Goal: Navigation & Orientation: Find specific page/section

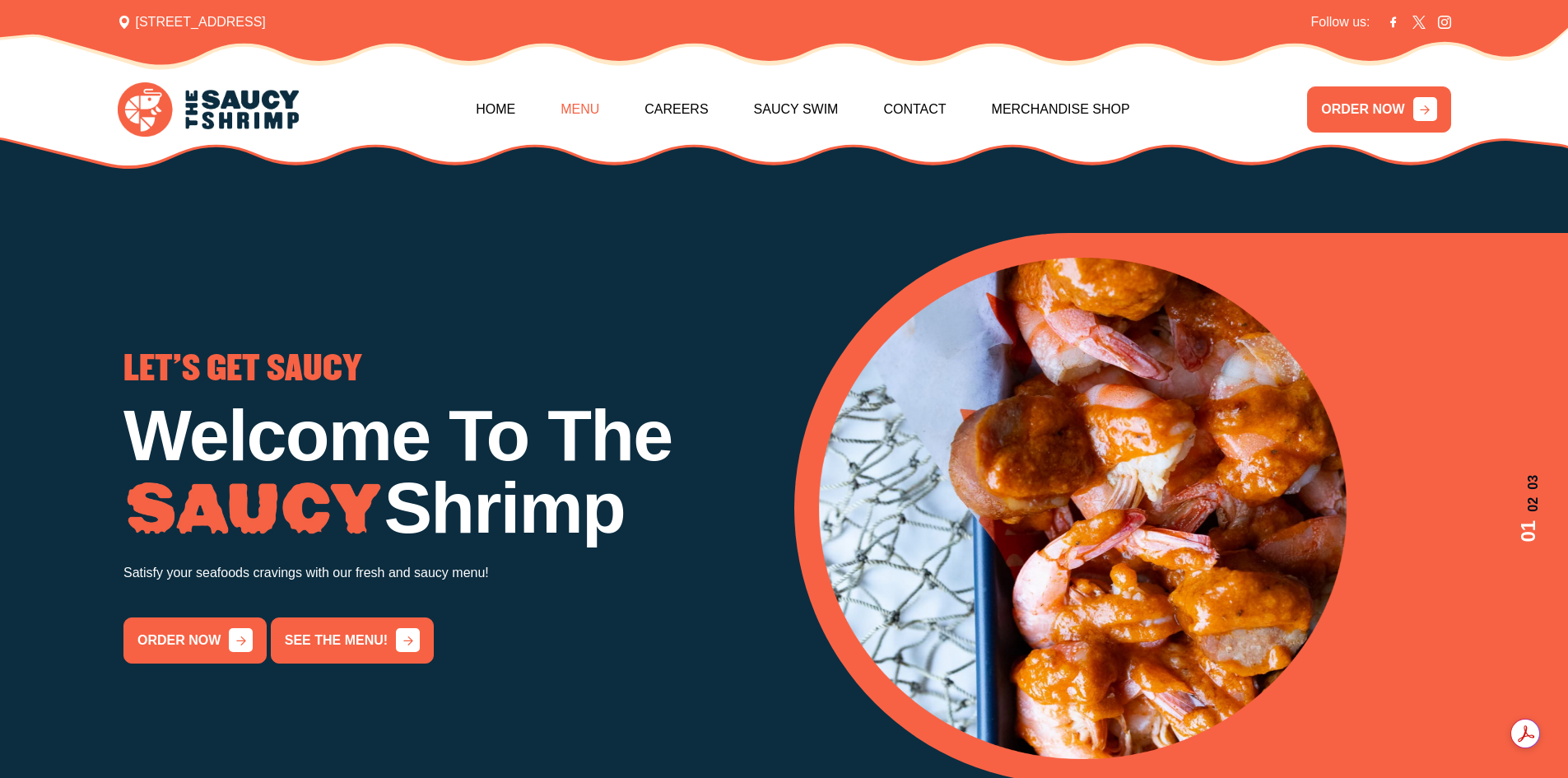
click at [589, 108] on link "Menu" at bounding box center [579, 109] width 38 height 71
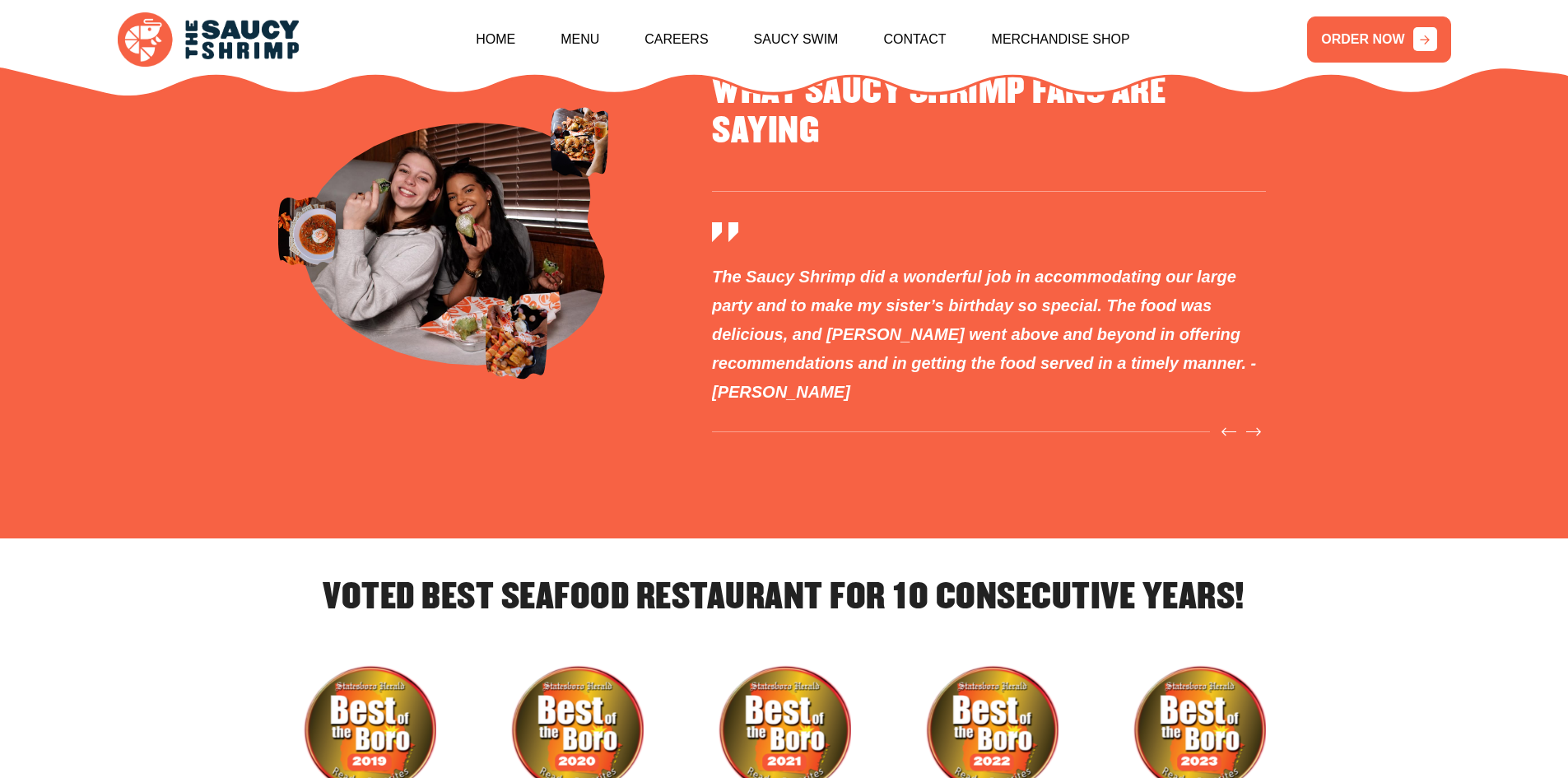
scroll to position [5229, 0]
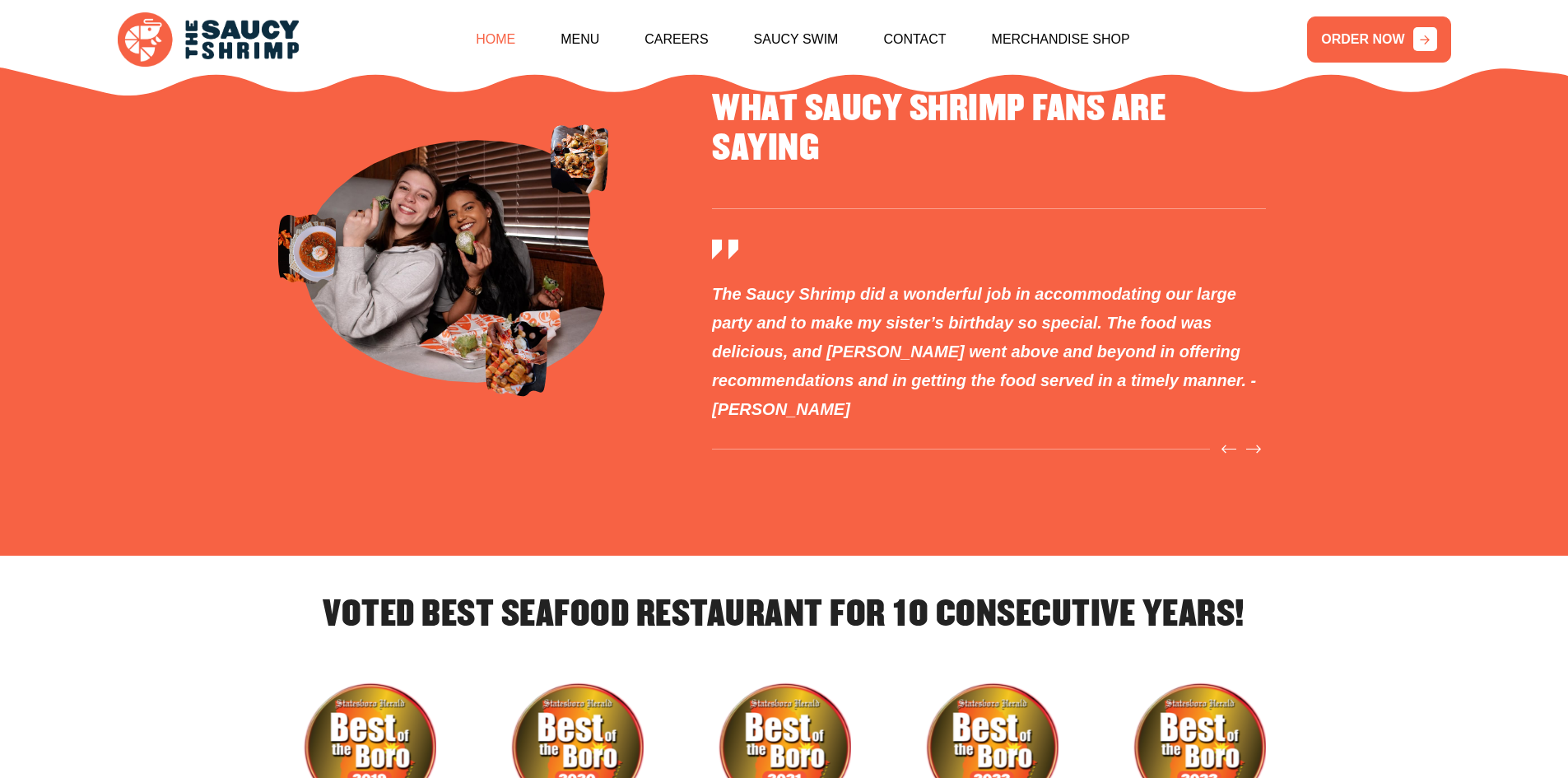
click at [503, 32] on link "Home" at bounding box center [495, 39] width 39 height 71
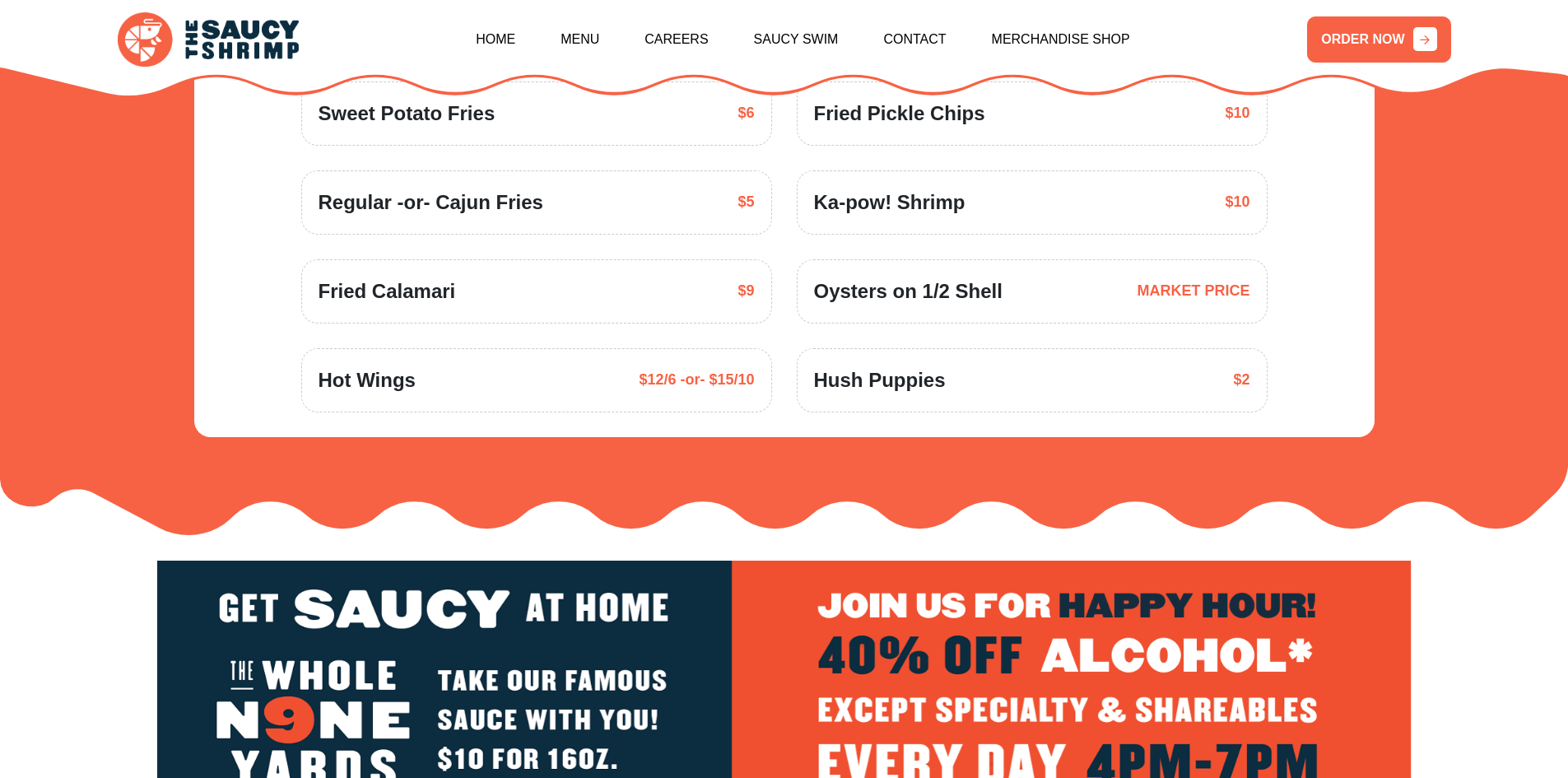
scroll to position [2800, 0]
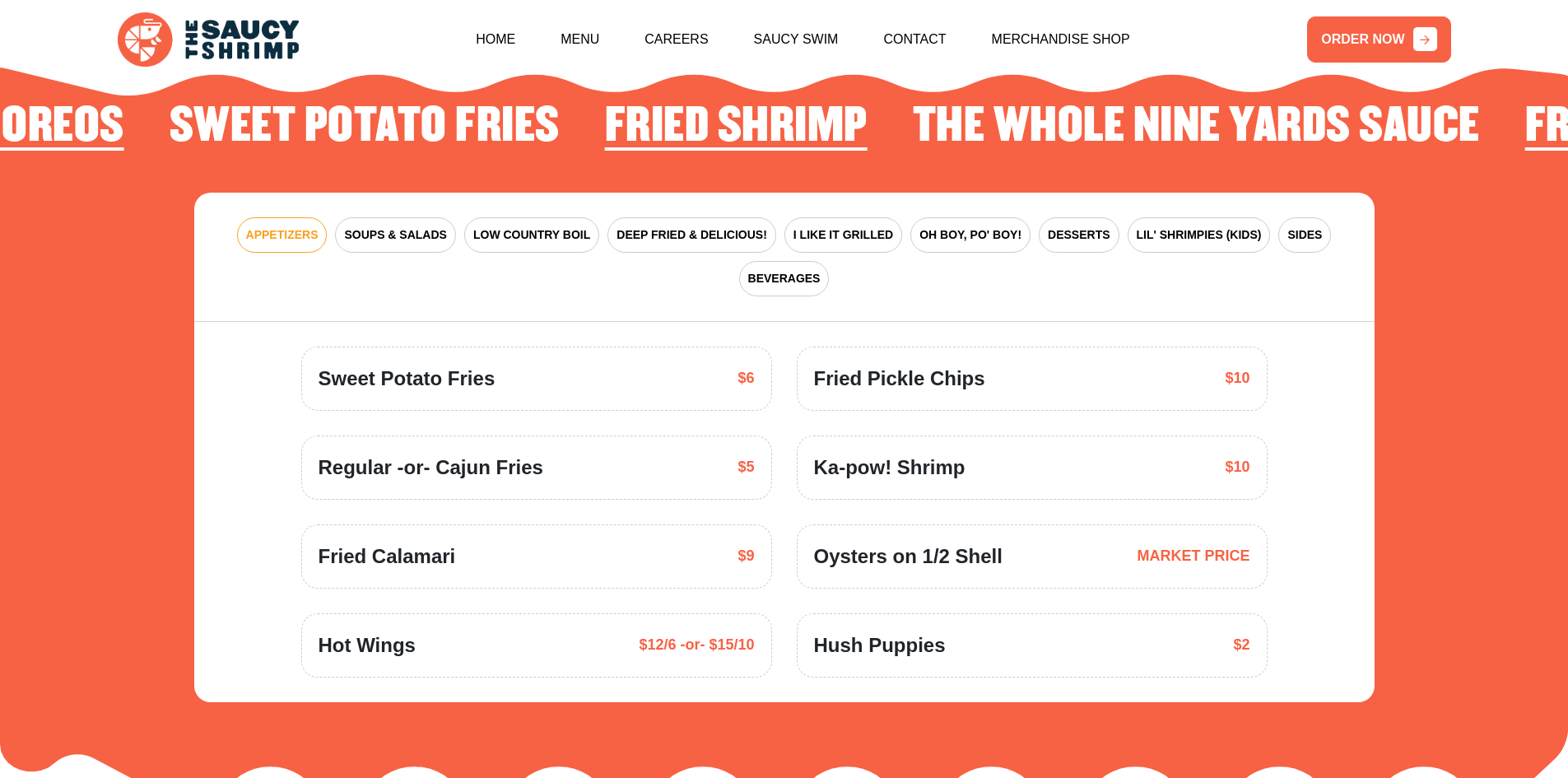
scroll to position [2419, 0]
